Goal: Check status

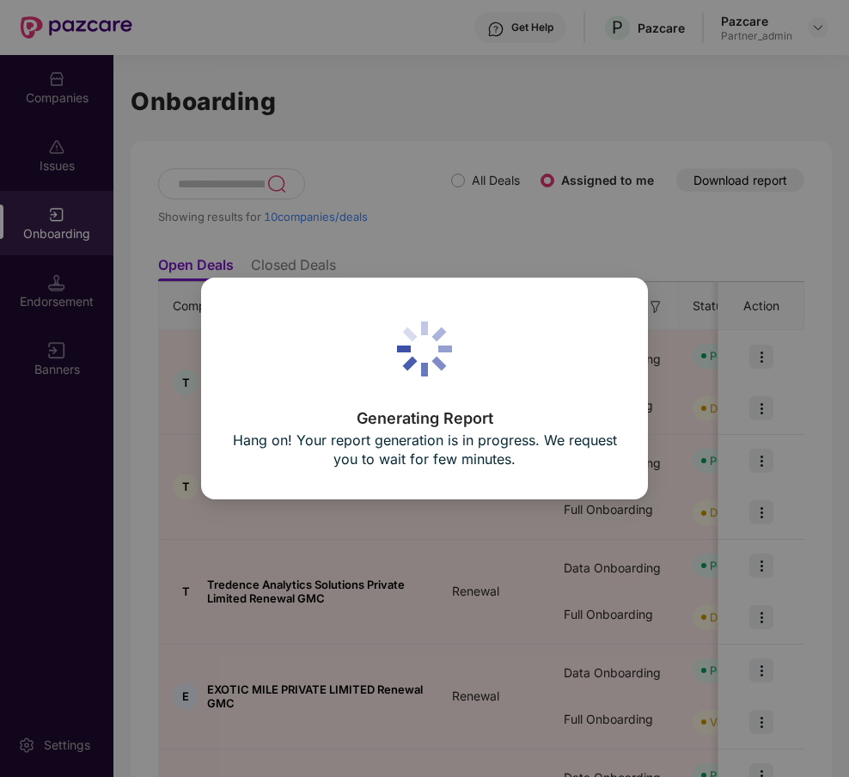
click at [58, 168] on div "Generating Report Hang on! Your report generation is in progress. We request yo…" at bounding box center [424, 388] width 849 height 777
click at [59, 100] on div "Generating Report Hang on! Your report generation is in progress. We request yo…" at bounding box center [424, 388] width 849 height 777
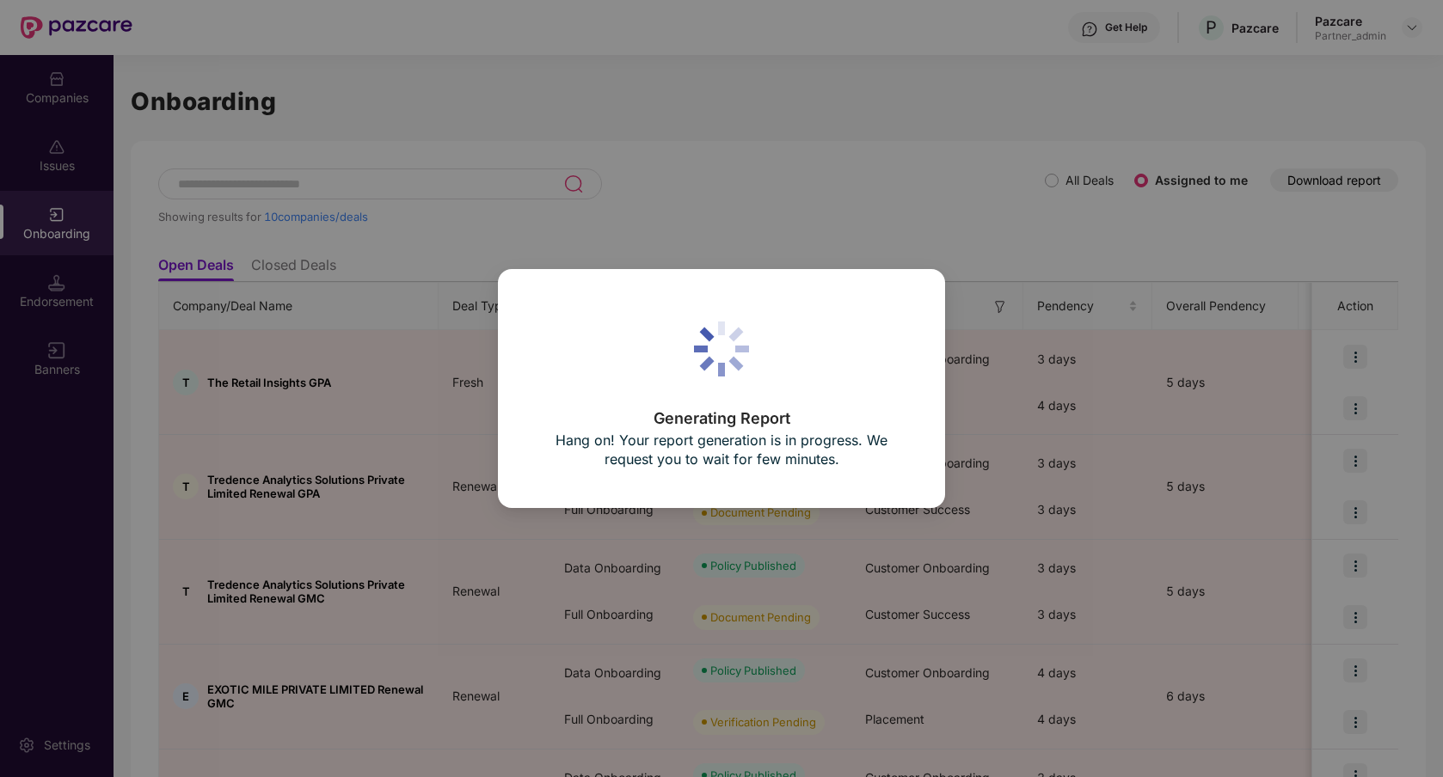
click at [317, 146] on div "Generating Report Hang on! Your report generation is in progress. We request yo…" at bounding box center [721, 388] width 1443 height 777
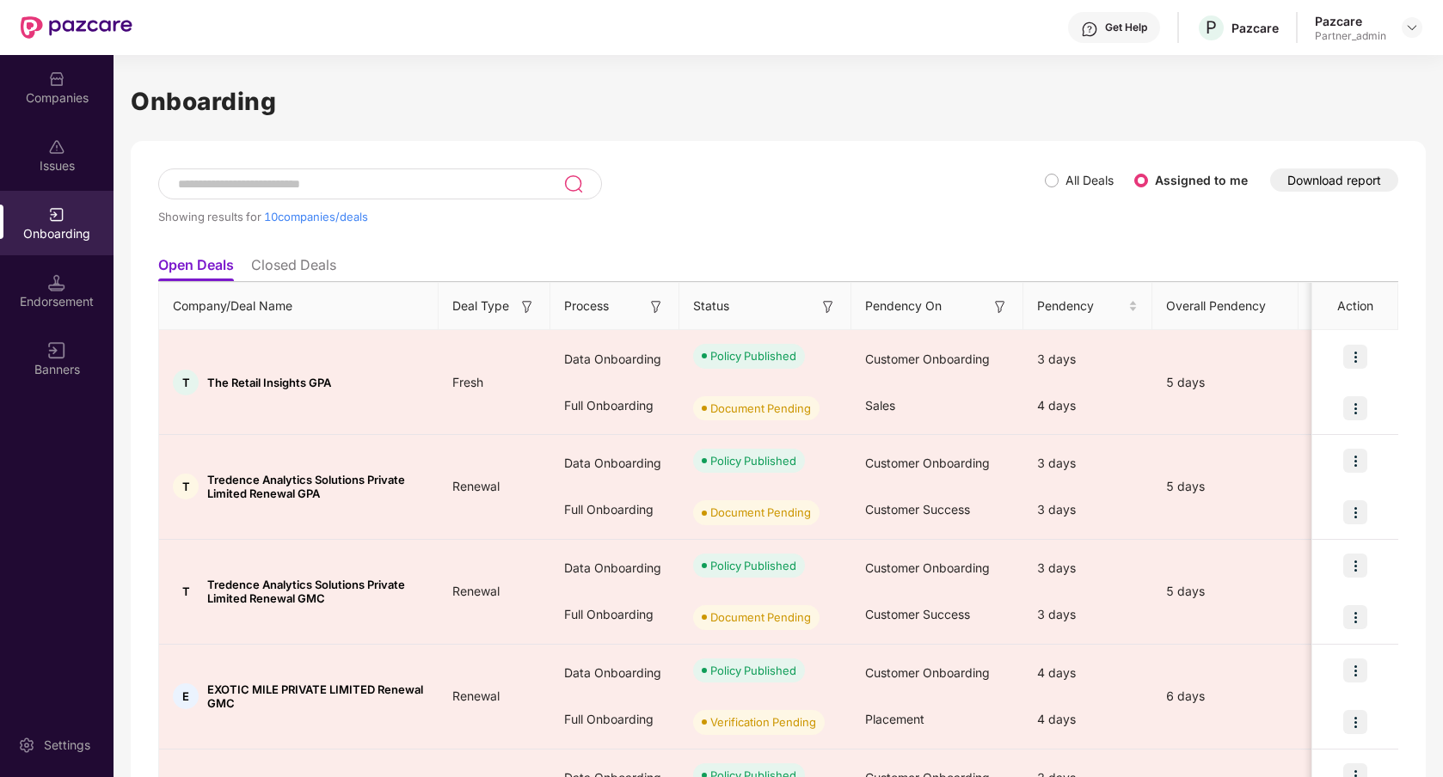
click at [787, 164] on div "Showing results for 10 companies/deals All Deals Assigned to me Download report…" at bounding box center [778, 791] width 1295 height 1301
